Goal: Information Seeking & Learning: Learn about a topic

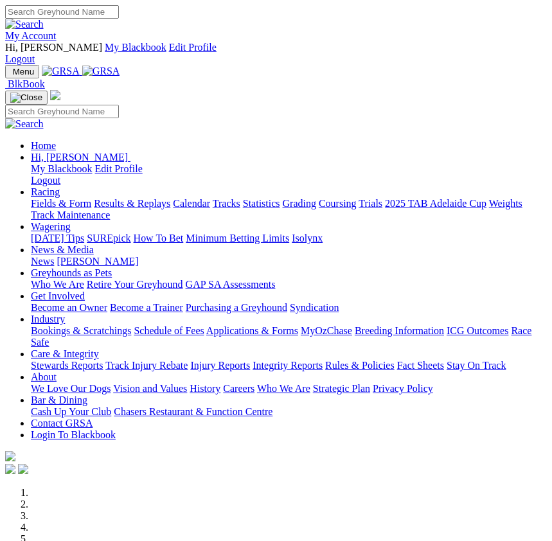
click at [10, 75] on img "Toggle navigation" at bounding box center [10, 75] width 0 height 0
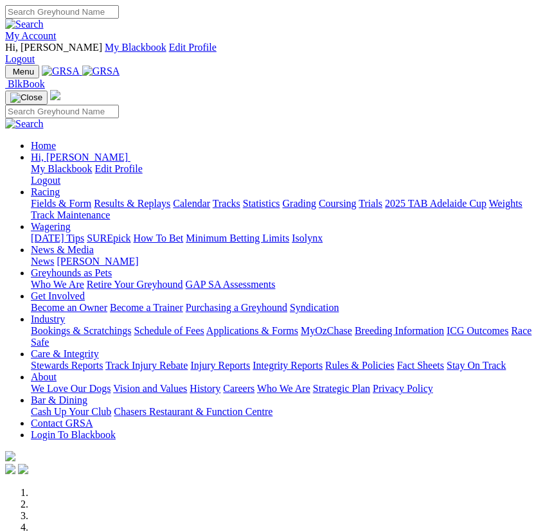
click at [60, 186] on link "Racing" at bounding box center [45, 191] width 29 height 11
click at [91, 204] on link "Fields & Form" at bounding box center [61, 203] width 60 height 11
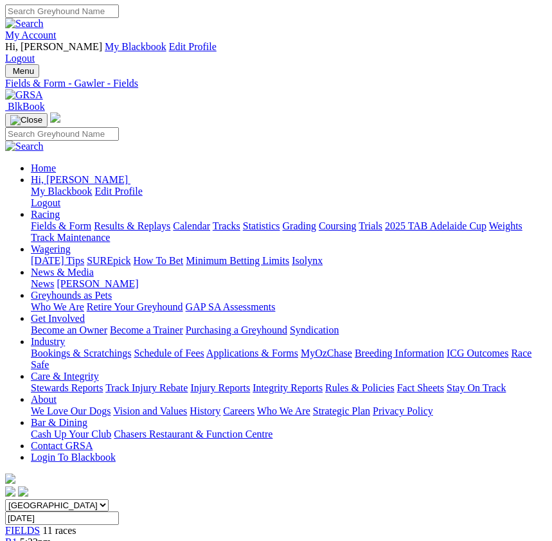
scroll to position [70, 0]
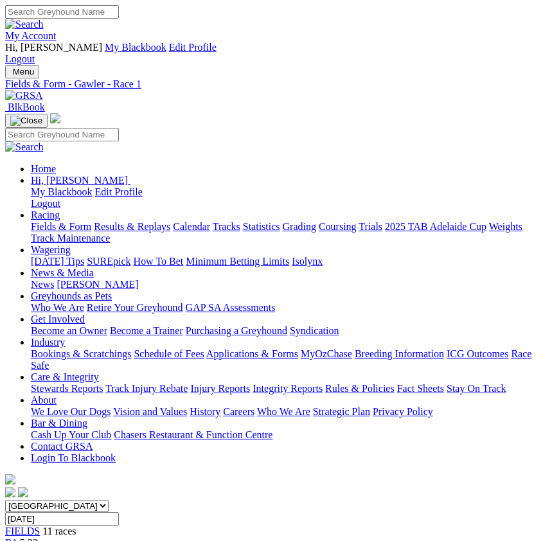
click at [42, 526] on span "11 races" at bounding box center [58, 531] width 33 height 11
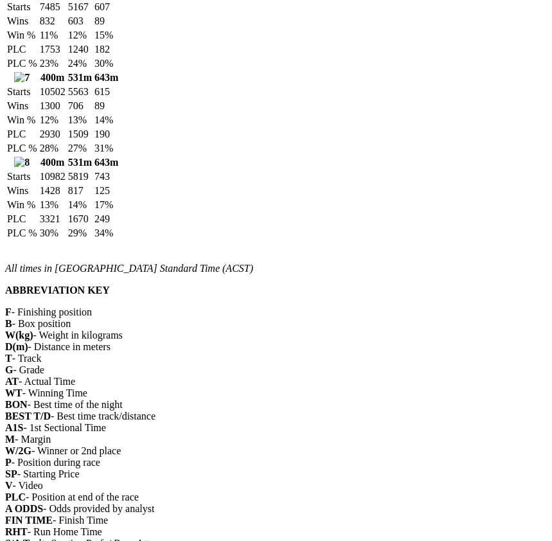
scroll to position [1490, 0]
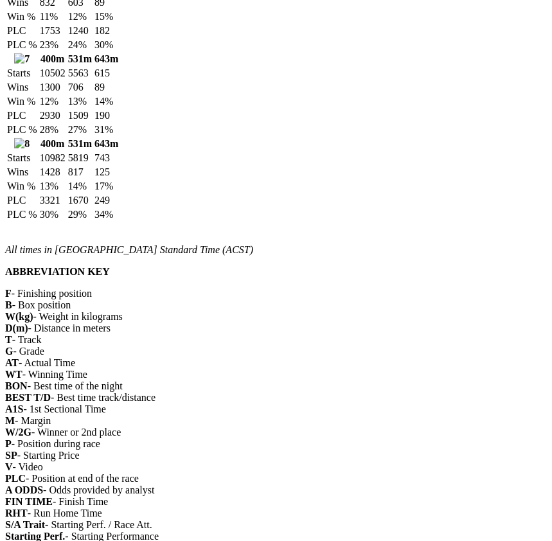
drag, startPoint x: 4, startPoint y: 113, endPoint x: 385, endPoint y: 293, distance: 421.9
copy div "Winning Box History 400m 531m 643m Starts 11069 5880 759 Wins 2381 1177 132 Win…"
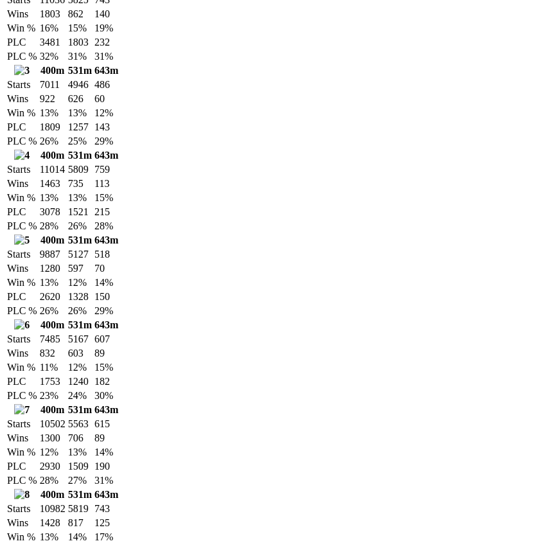
click at [93, 191] on td "13%" at bounding box center [79, 197] width 25 height 13
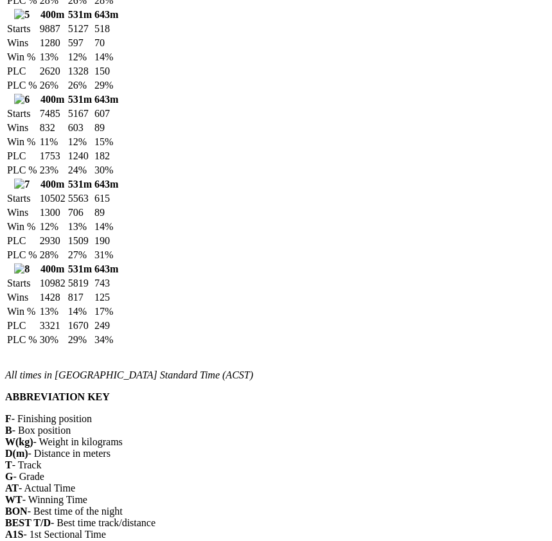
scroll to position [1388, 0]
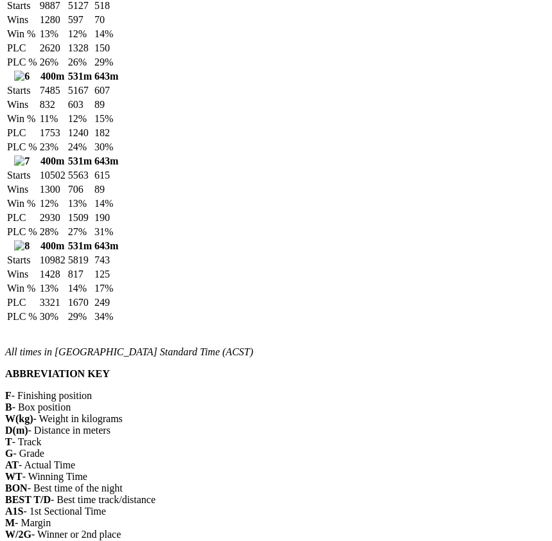
drag, startPoint x: 4, startPoint y: 30, endPoint x: 411, endPoint y: 411, distance: 557.7
copy div "Winning Box History 400m 531m 643m Starts 11069 5880 759 Wins 2381 1177 132 Win…"
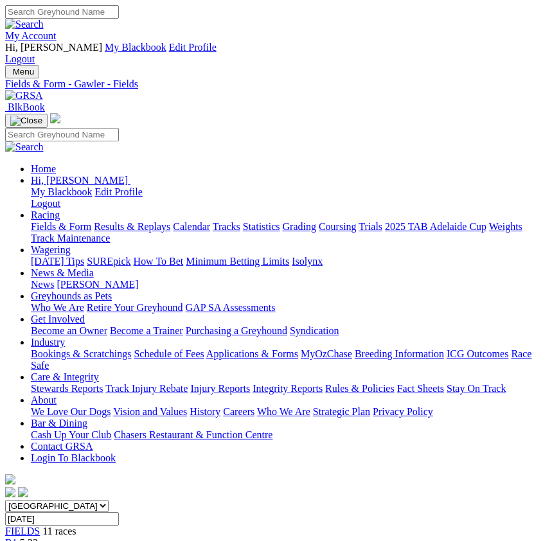
click at [392, 157] on link "CSV (Excel)" at bounding box center [370, 151] width 53 height 11
click at [109, 500] on select "South Australia New South Wales Northern Territory Queensland Tasmania Victoria…" at bounding box center [56, 506] width 103 height 12
click at [10, 75] on img "Toggle navigation" at bounding box center [10, 75] width 0 height 0
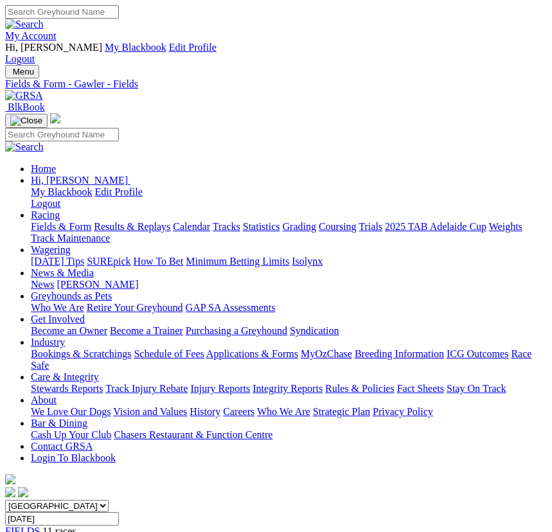
click at [35, 199] on div "Home Hi, Matthew My Blackbook Edit Profile Logout Racing Fields & Form Results …" at bounding box center [276, 306] width 542 height 387
click at [26, 113] on div "Home Hi, Matthew My Blackbook Edit Profile Logout Racing Fields & Form Results …" at bounding box center [276, 306] width 542 height 387
click at [91, 221] on link "Fields & Form" at bounding box center [61, 226] width 60 height 11
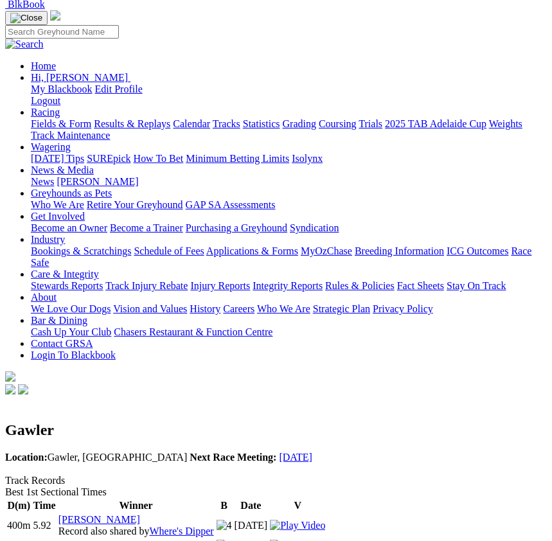
scroll to position [70, 0]
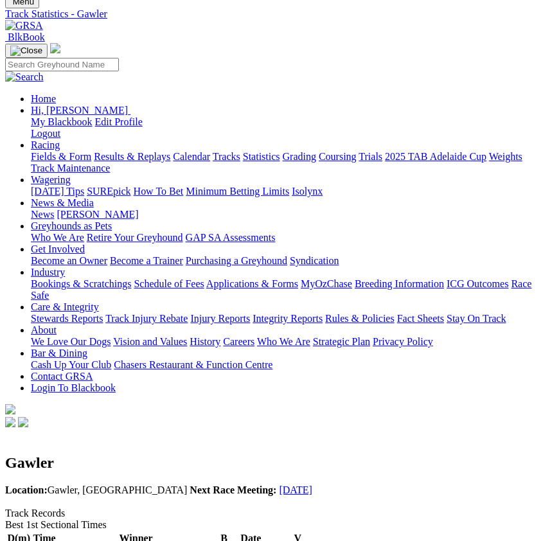
drag, startPoint x: 4, startPoint y: 218, endPoint x: 443, endPoint y: 326, distance: 452.0
copy div "Best Finishing Times D(m) Time Winner B Date V 400m 22.07 Euler Bale 13 Oct 202…"
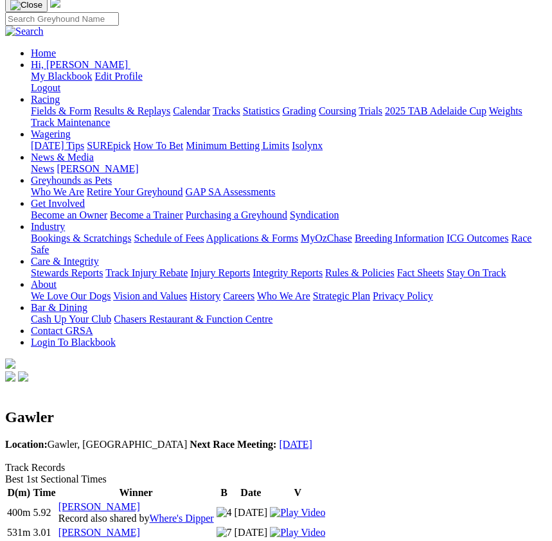
scroll to position [140, 0]
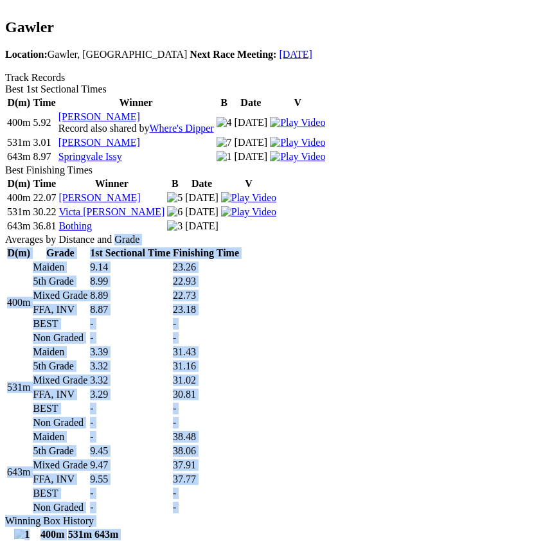
scroll to position [515, 0]
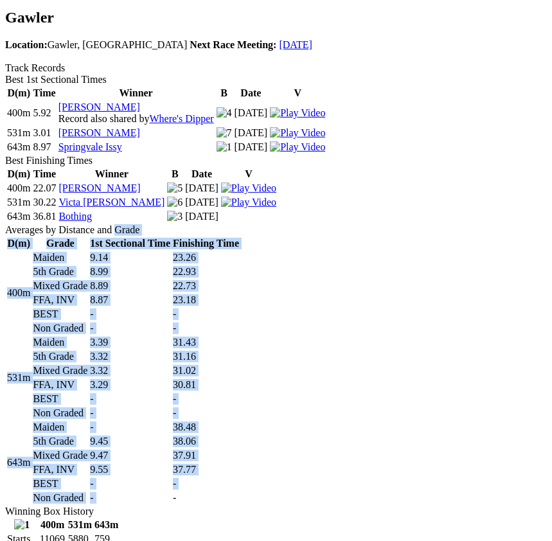
drag, startPoint x: 4, startPoint y: 271, endPoint x: 455, endPoint y: 274, distance: 451.0
click at [455, 274] on div "Averages by Distance and Grade D(m) Grade 1st Sectional Time Finishing Time 400…" at bounding box center [276, 364] width 542 height 281
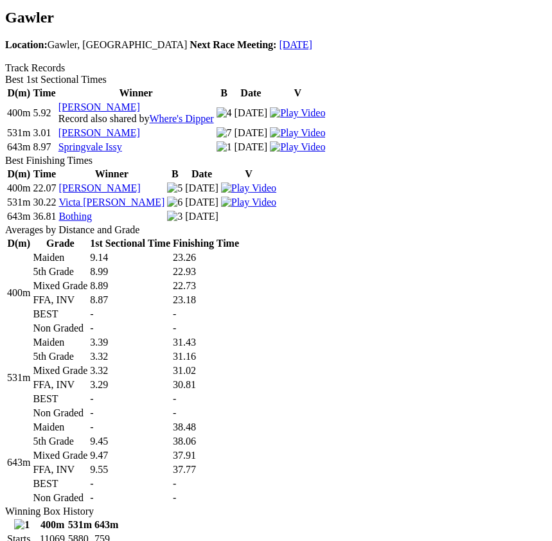
click at [240, 491] on td "-" at bounding box center [205, 497] width 67 height 13
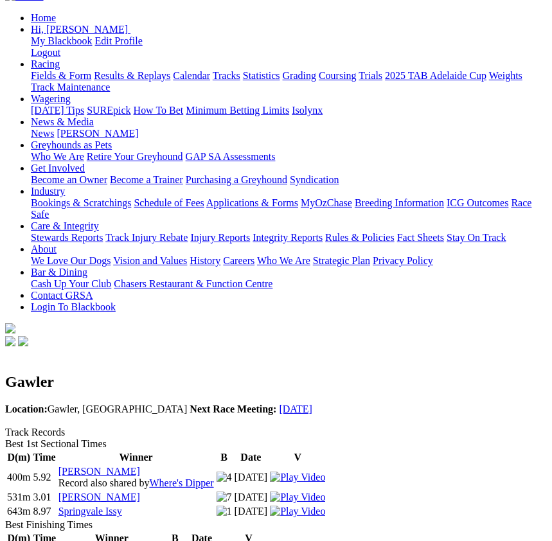
scroll to position [45, 0]
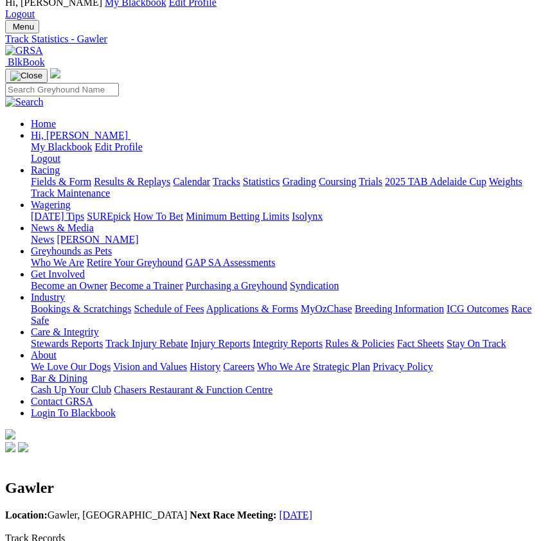
drag, startPoint x: 430, startPoint y: 284, endPoint x: 46, endPoint y: 374, distance: 395.2
copy div "Averages by Distance and Grade D(m) Grade 1st Sectional Time Finishing Time 400…"
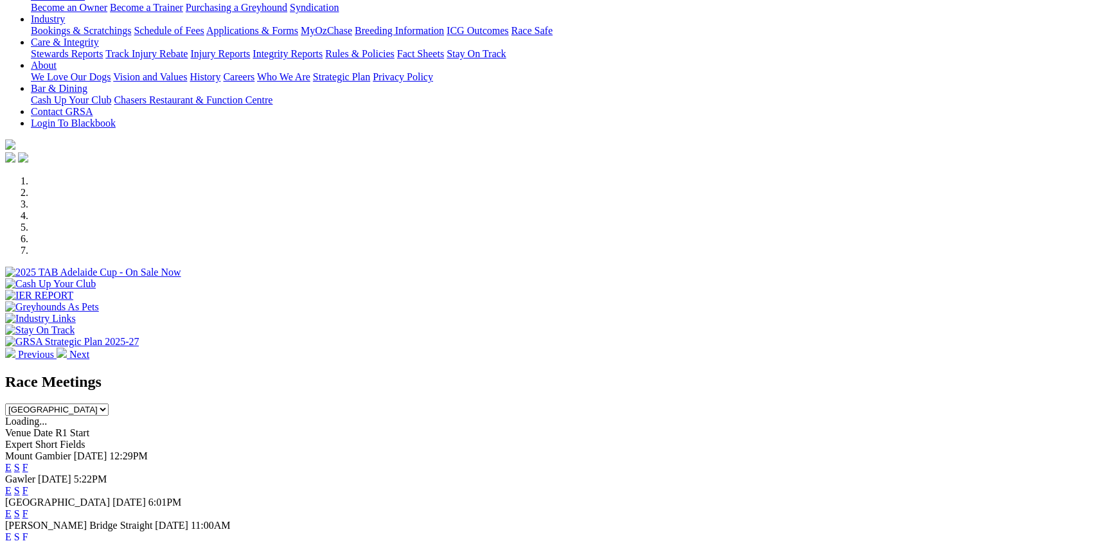
scroll to position [350, 0]
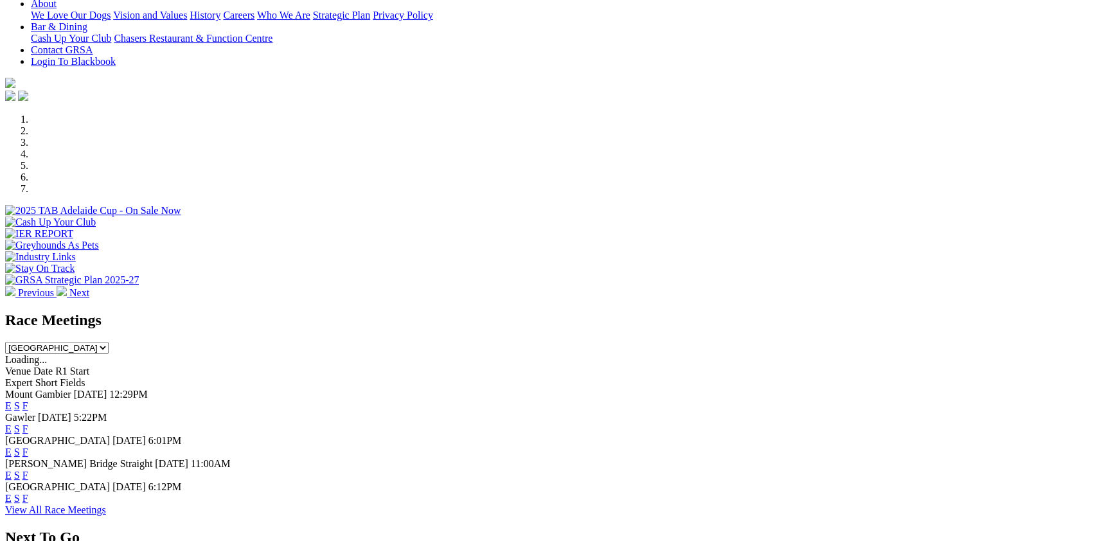
click at [948, 529] on div "Next To Go SA [GEOGRAPHIC_DATA] [GEOGRAPHIC_DATA] [GEOGRAPHIC_DATA] [GEOGRAPHIC…" at bounding box center [556, 550] width 1102 height 42
select select "QLD"
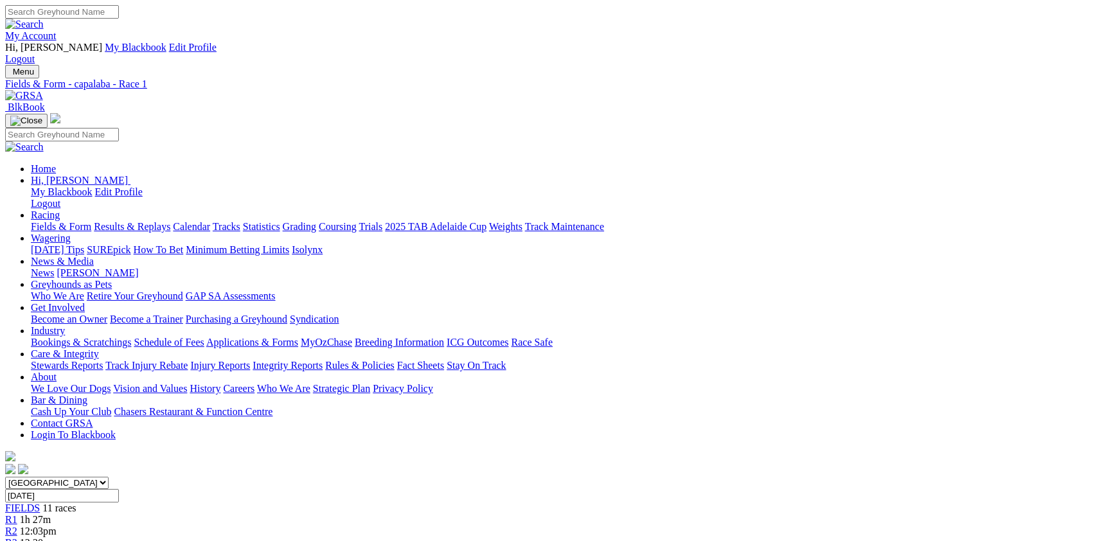
click at [641, 173] on link "PDF" at bounding box center [631, 167] width 19 height 11
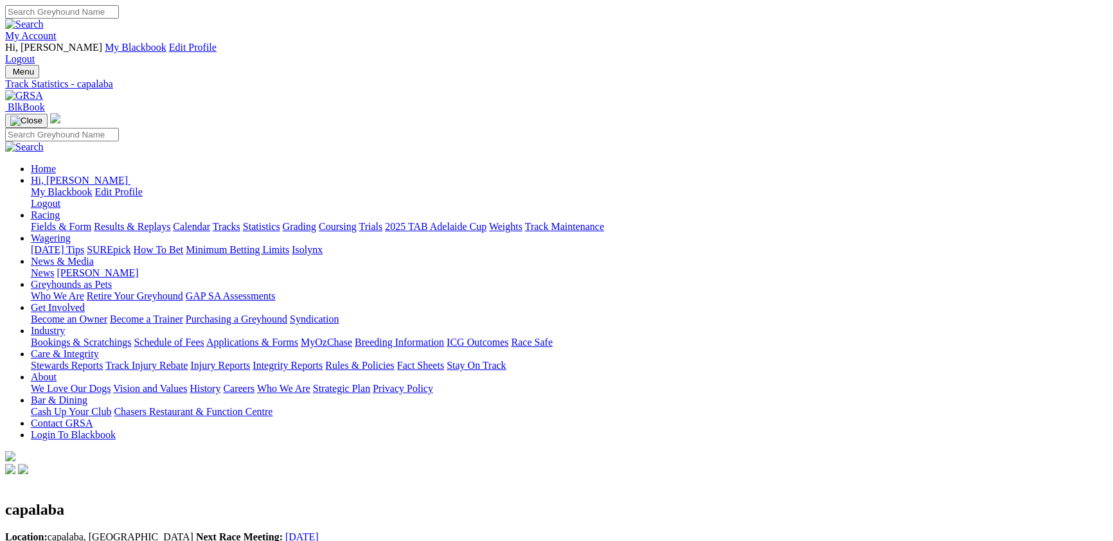
click at [91, 221] on link "Fields & Form" at bounding box center [61, 226] width 60 height 11
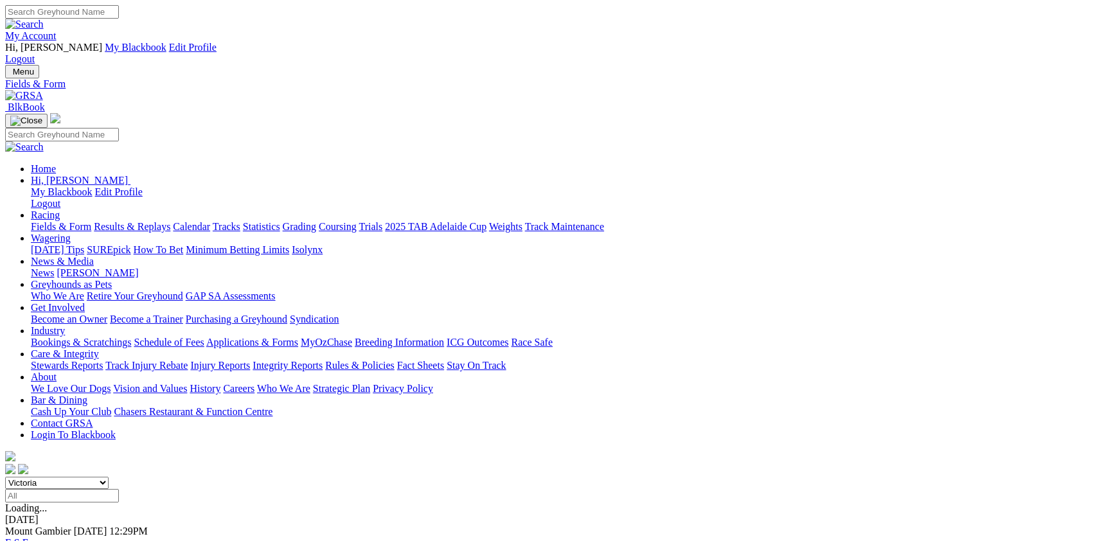
click at [109, 477] on select "[GEOGRAPHIC_DATA] [GEOGRAPHIC_DATA] [GEOGRAPHIC_DATA] [GEOGRAPHIC_DATA] [GEOGRA…" at bounding box center [56, 483] width 103 height 12
select select "QLD"
click at [109, 477] on select "[GEOGRAPHIC_DATA] [GEOGRAPHIC_DATA] [GEOGRAPHIC_DATA] [GEOGRAPHIC_DATA] [GEOGRA…" at bounding box center [56, 483] width 103 height 12
